Goal: Check status: Check status

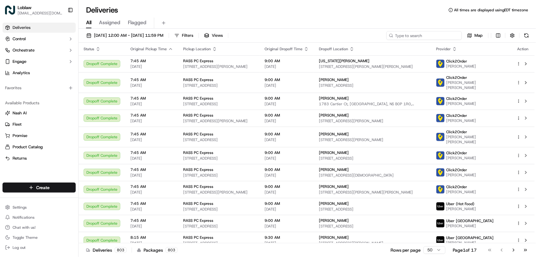
click at [426, 33] on input at bounding box center [423, 35] width 75 height 9
paste input "531900013764785"
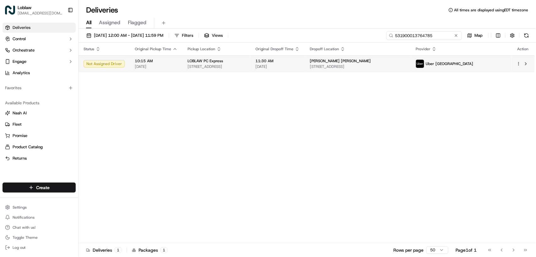
type input "531900013764785"
click at [297, 65] on span "[DATE]" at bounding box center [277, 66] width 44 height 5
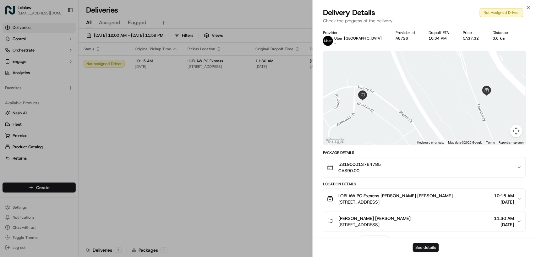
click at [425, 247] on button "See details" at bounding box center [426, 247] width 26 height 9
click at [429, 249] on button "See details" at bounding box center [426, 247] width 26 height 9
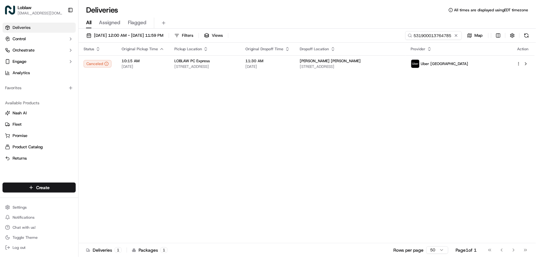
click at [421, 30] on div "[DATE] 12:00 AM - [DATE] 11:59 PM Filters Views 531900013764785 Map Status Orig…" at bounding box center [307, 144] width 457 height 230
click at [423, 36] on input "531900013764785" at bounding box center [423, 35] width 75 height 9
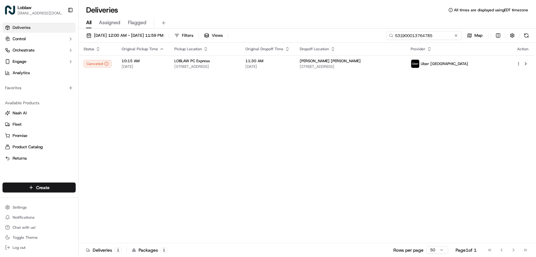
click at [423, 36] on input "531900013764785" at bounding box center [423, 35] width 75 height 9
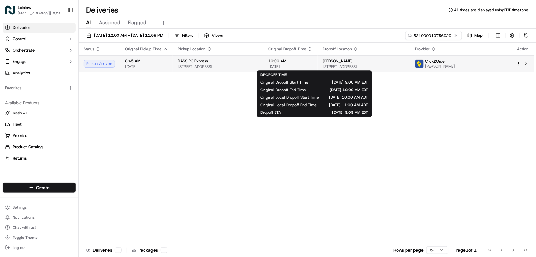
click at [313, 67] on span "[DATE]" at bounding box center [290, 66] width 44 height 5
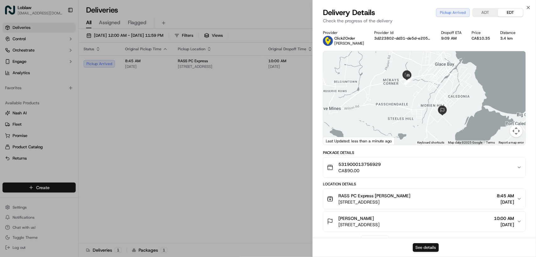
click at [429, 247] on button "See details" at bounding box center [426, 247] width 26 height 9
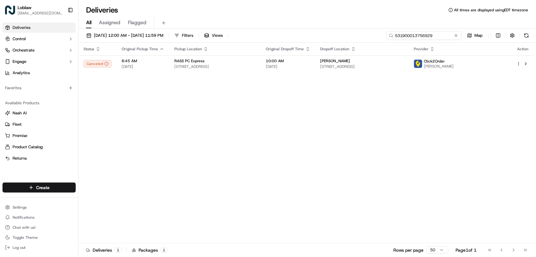
click at [422, 33] on input "531900013756929" at bounding box center [423, 35] width 75 height 9
paste input "4757"
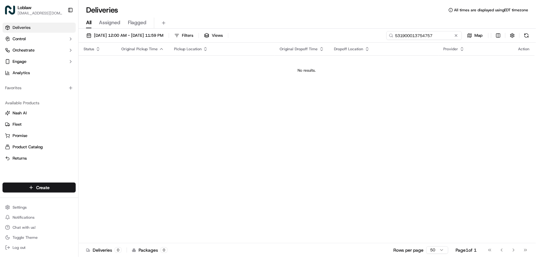
click at [441, 35] on input "531900013754757" at bounding box center [423, 35] width 75 height 9
click at [411, 38] on input "531900013754757" at bounding box center [423, 35] width 75 height 9
click at [444, 33] on input "531900013754757" at bounding box center [423, 35] width 75 height 9
type input "531900013754757"
